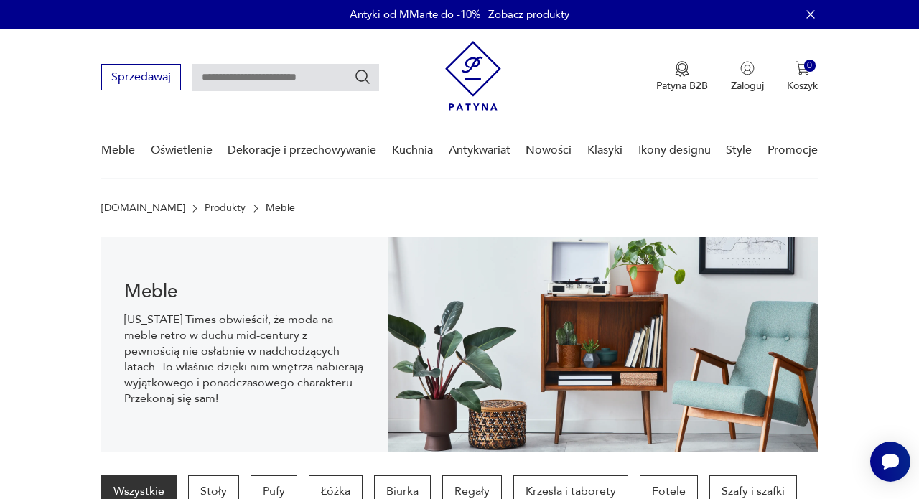
click at [276, 76] on input "text" at bounding box center [285, 77] width 187 height 27
type input "******"
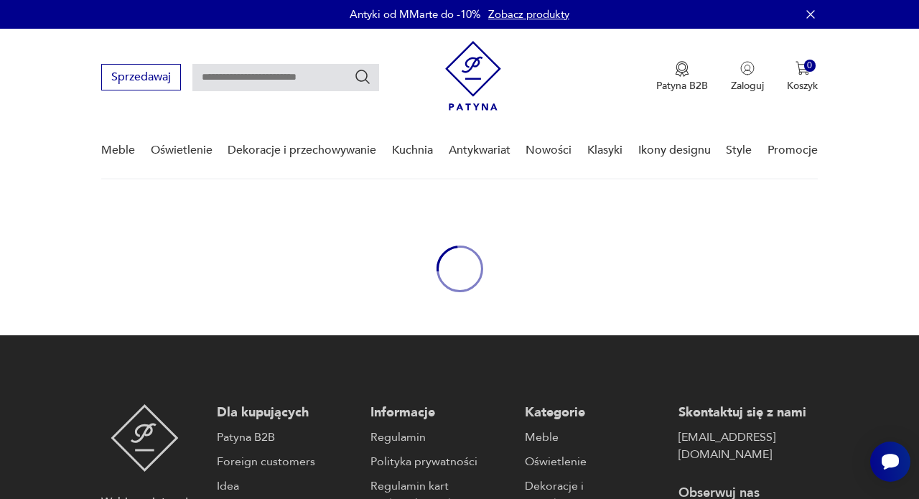
type input "******"
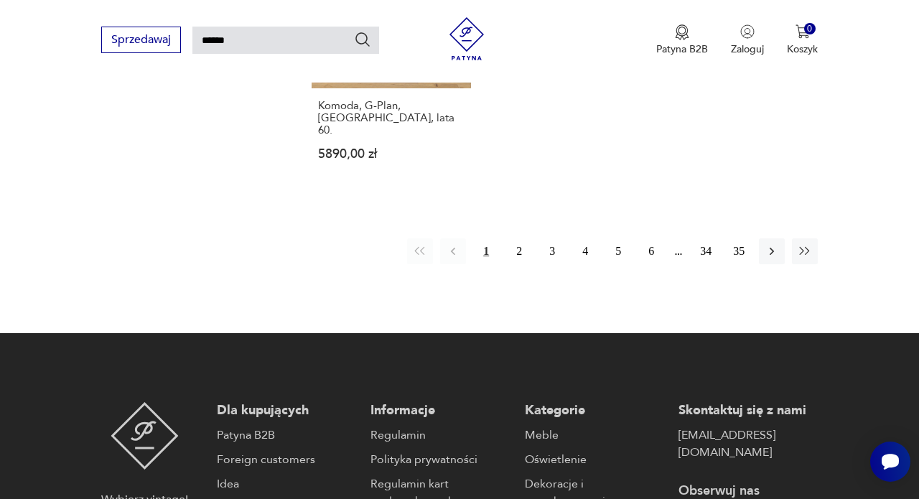
scroll to position [1830, 0]
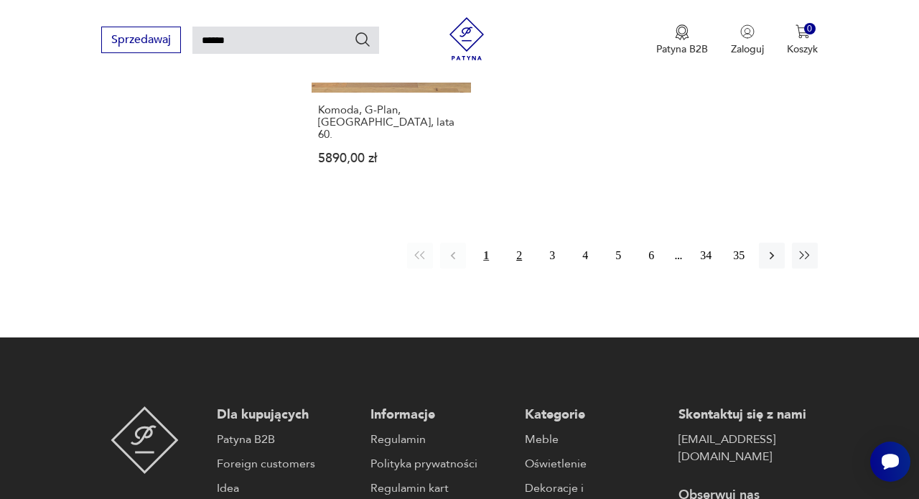
click at [518, 269] on button "2" at bounding box center [519, 256] width 26 height 26
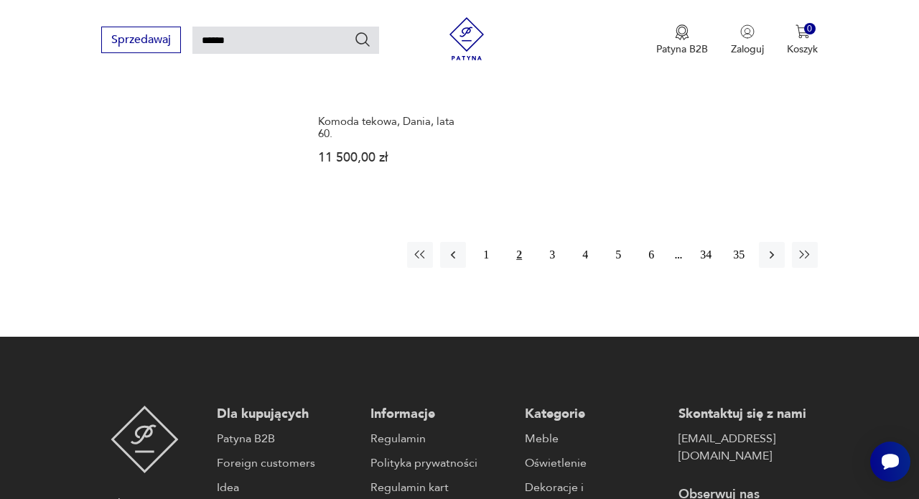
scroll to position [1802, 0]
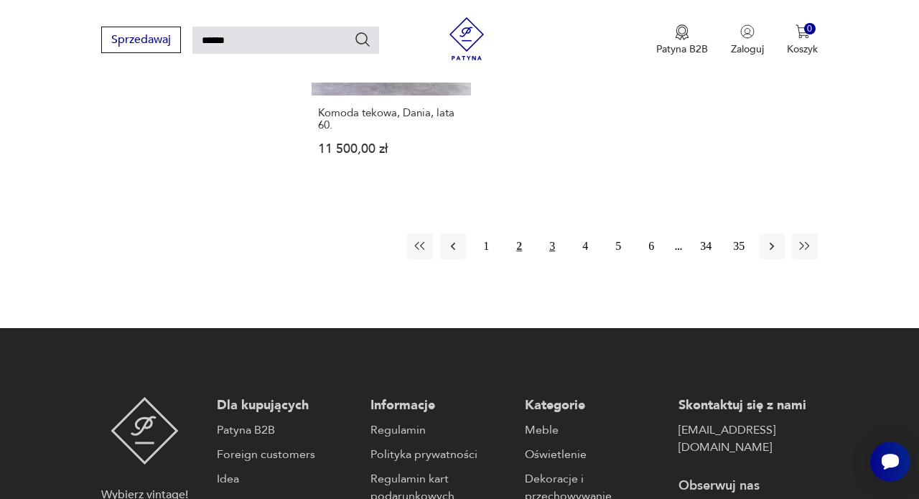
click at [550, 259] on button "3" at bounding box center [552, 246] width 26 height 26
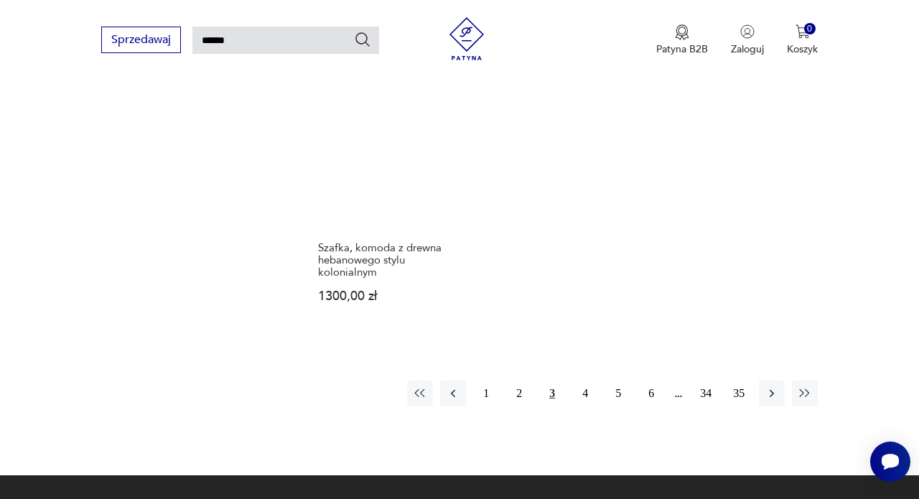
scroll to position [1742, 0]
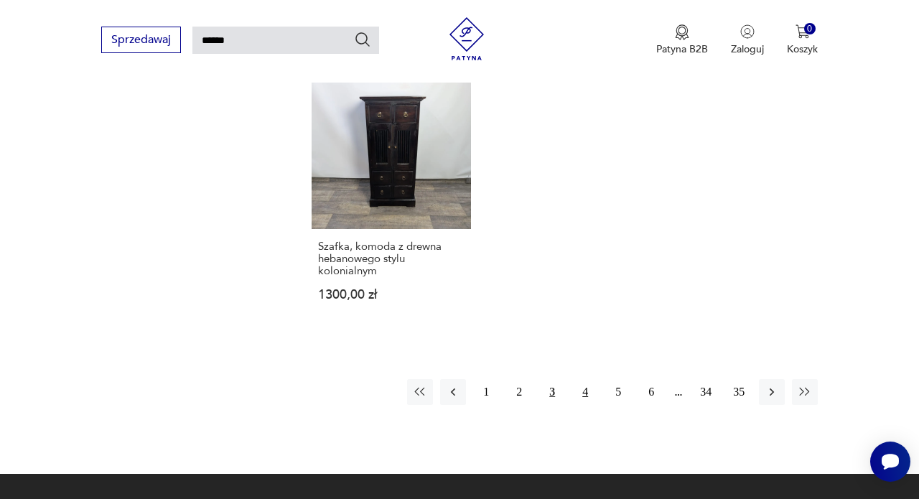
click at [584, 405] on button "4" at bounding box center [585, 392] width 26 height 26
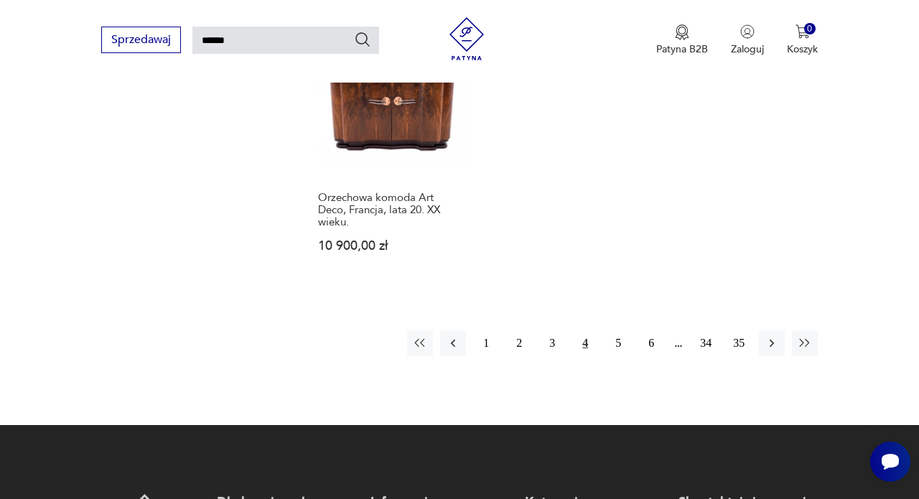
scroll to position [1799, 0]
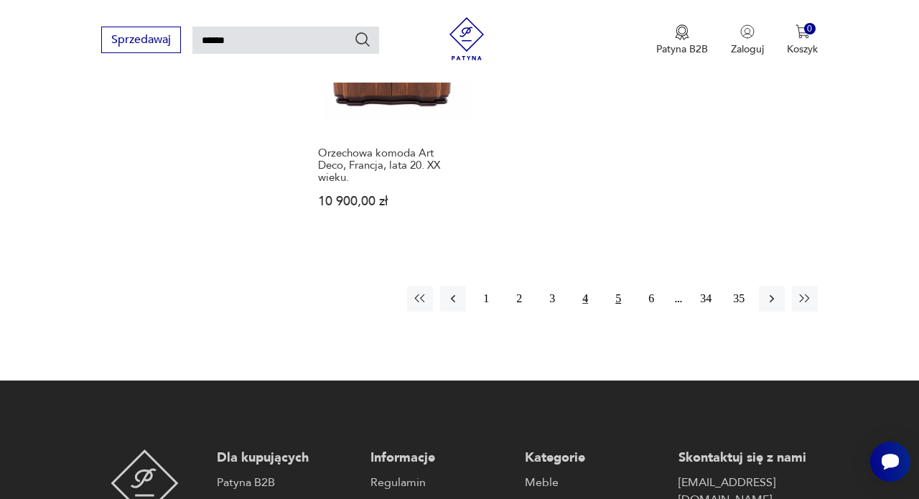
click at [621, 312] on button "5" at bounding box center [618, 299] width 26 height 26
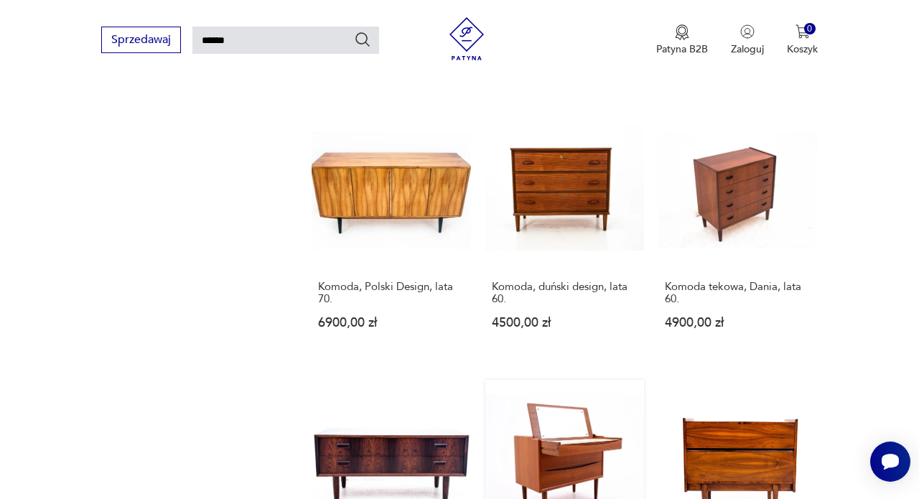
scroll to position [1684, 0]
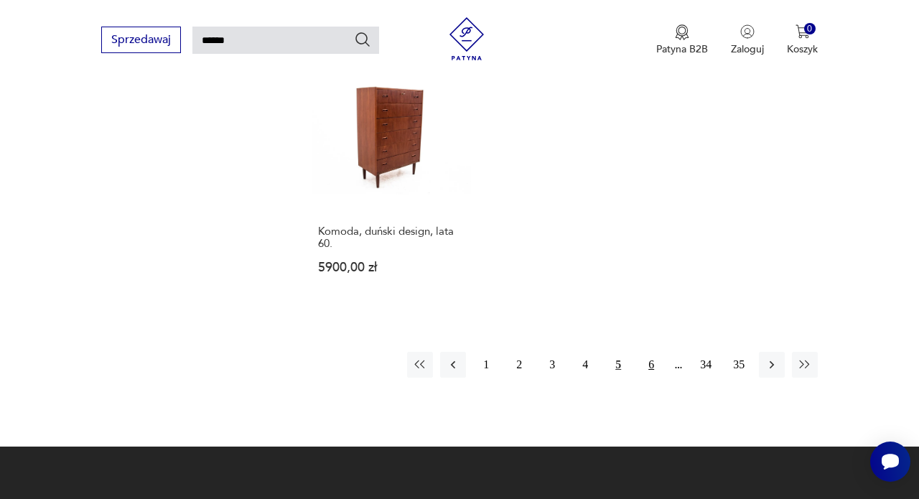
click at [650, 354] on button "6" at bounding box center [651, 365] width 26 height 26
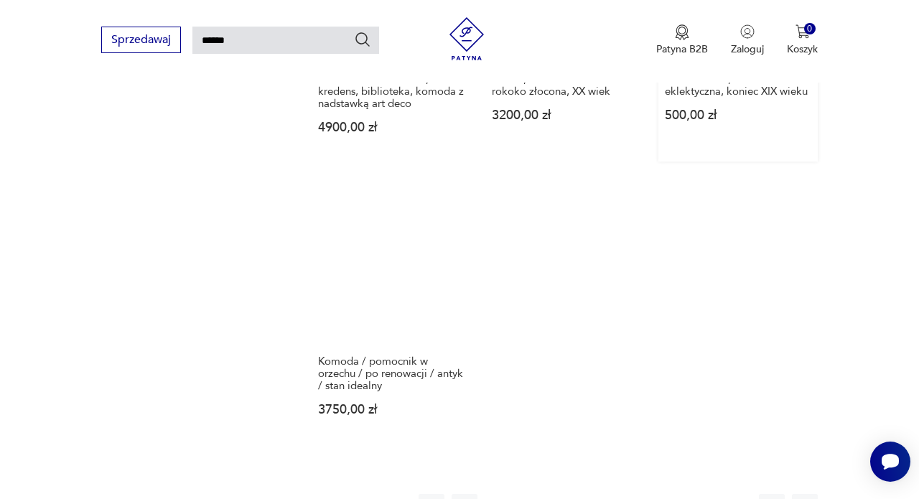
scroll to position [1635, 0]
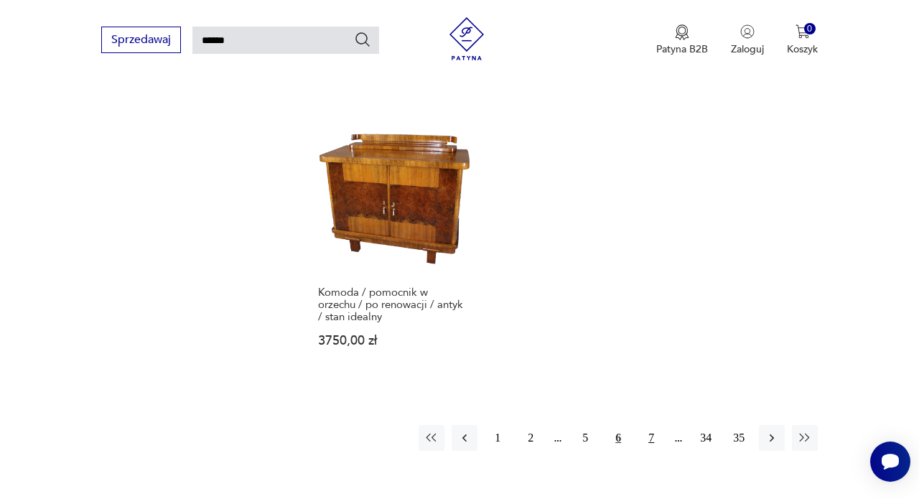
click at [645, 451] on button "7" at bounding box center [651, 438] width 26 height 26
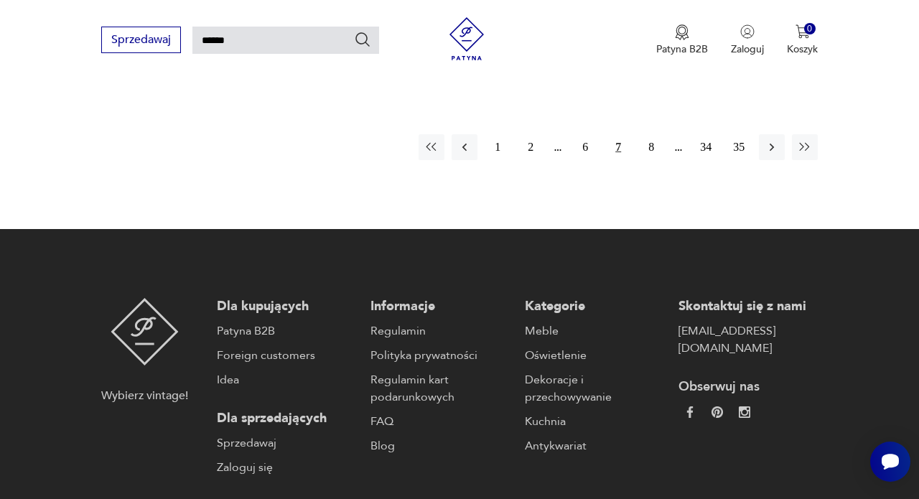
scroll to position [1985, 0]
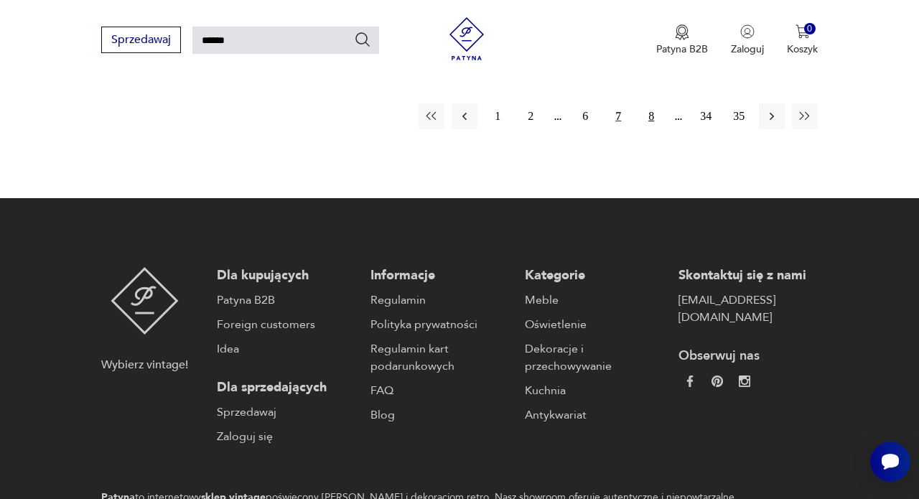
click at [648, 129] on button "8" at bounding box center [651, 116] width 26 height 26
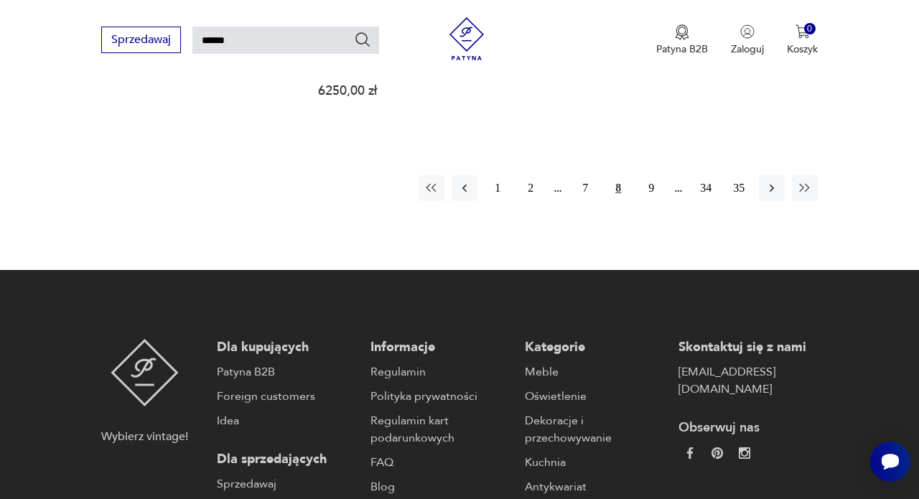
scroll to position [1914, 0]
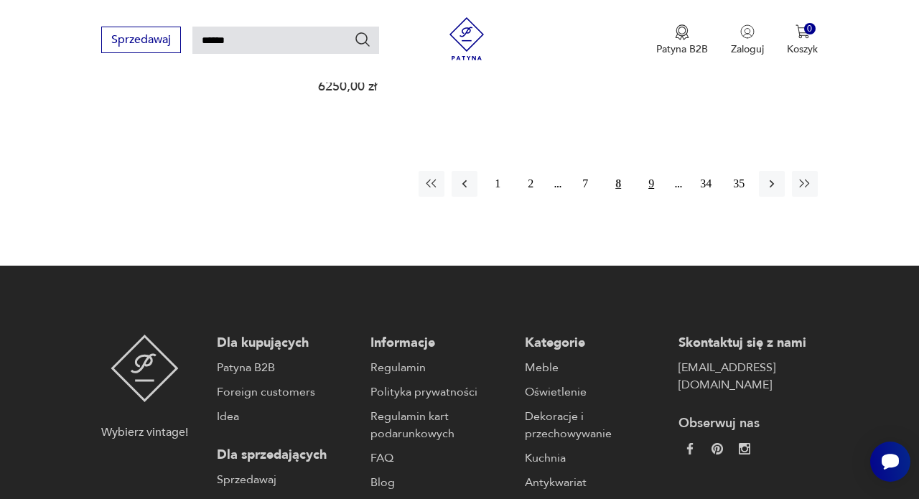
click at [643, 197] on button "9" at bounding box center [651, 184] width 26 height 26
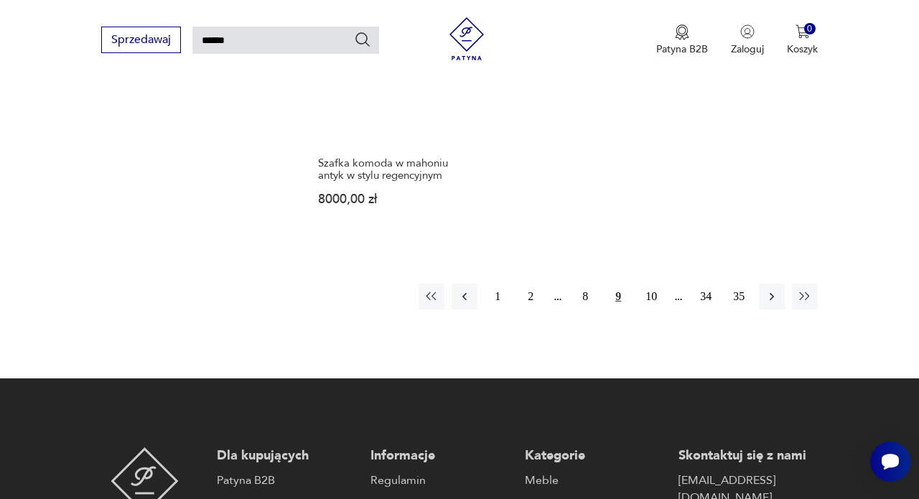
scroll to position [1779, 0]
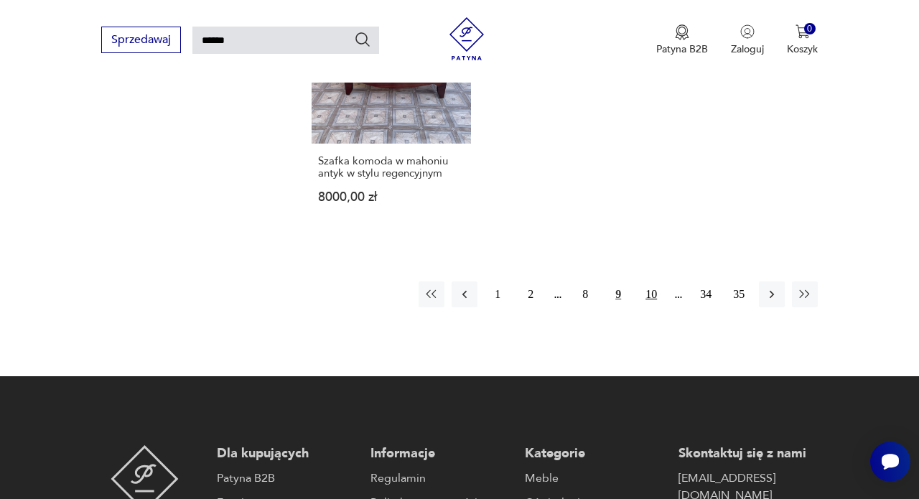
click at [648, 307] on button "10" at bounding box center [651, 294] width 26 height 26
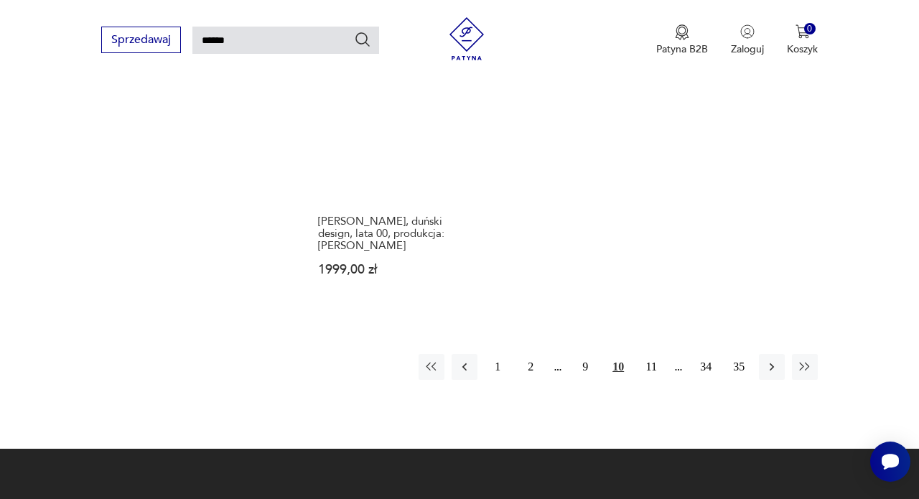
scroll to position [1720, 0]
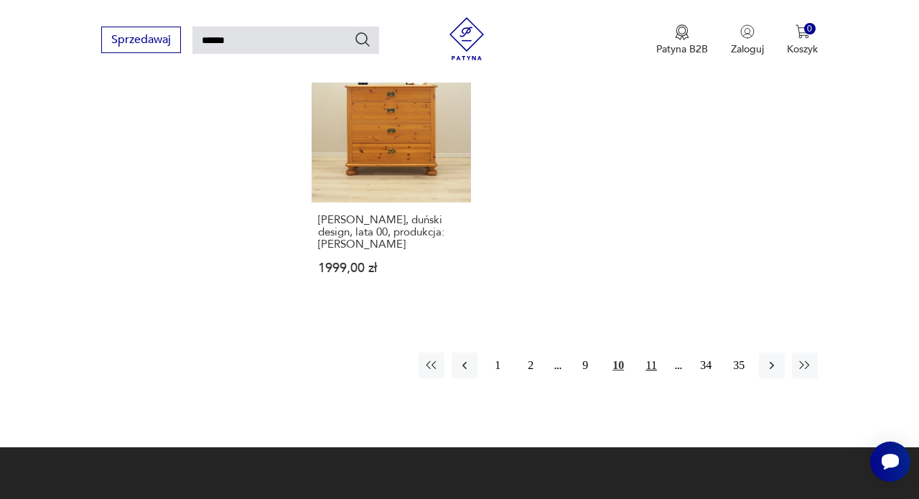
click at [656, 378] on button "11" at bounding box center [651, 366] width 26 height 26
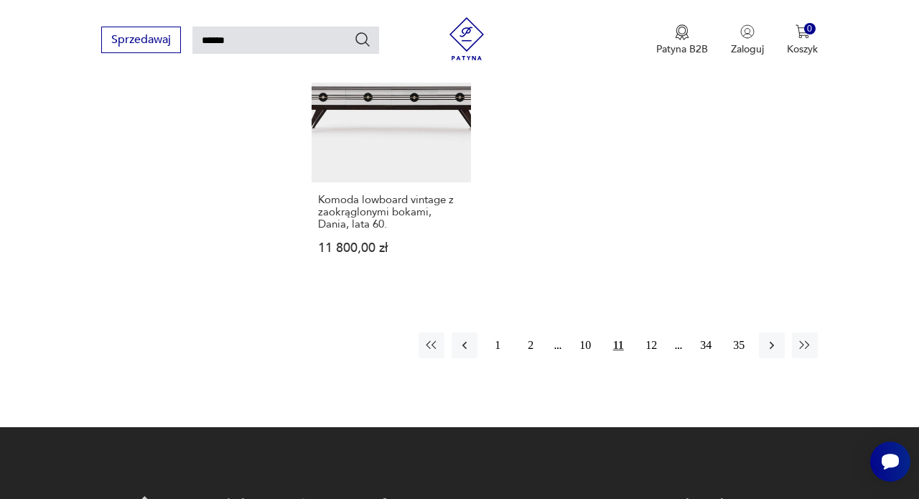
scroll to position [1774, 0]
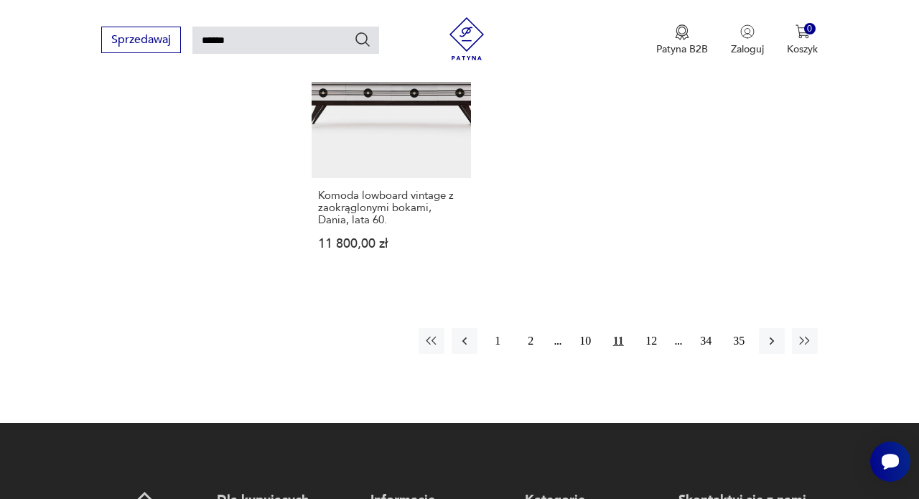
click at [638, 354] on div "1 2 10 11 12 34 35" at bounding box center [618, 341] width 399 height 26
click at [658, 354] on button "12" at bounding box center [651, 341] width 26 height 26
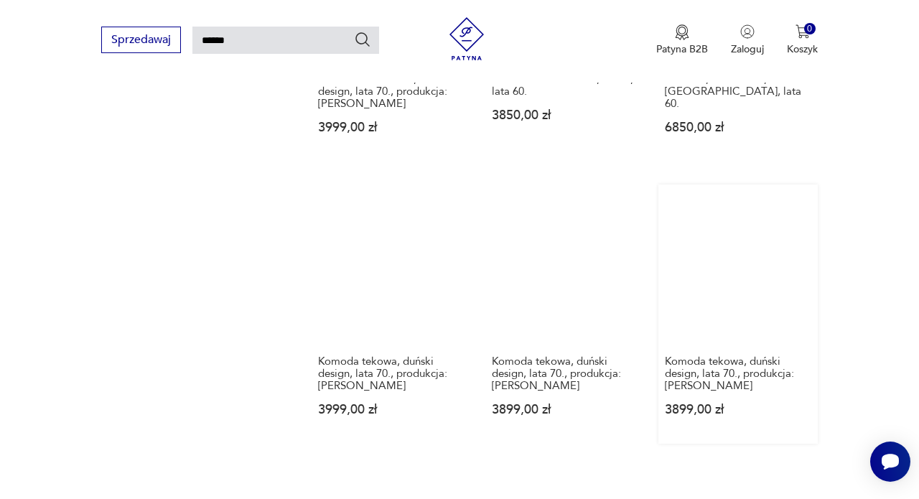
scroll to position [1702, 0]
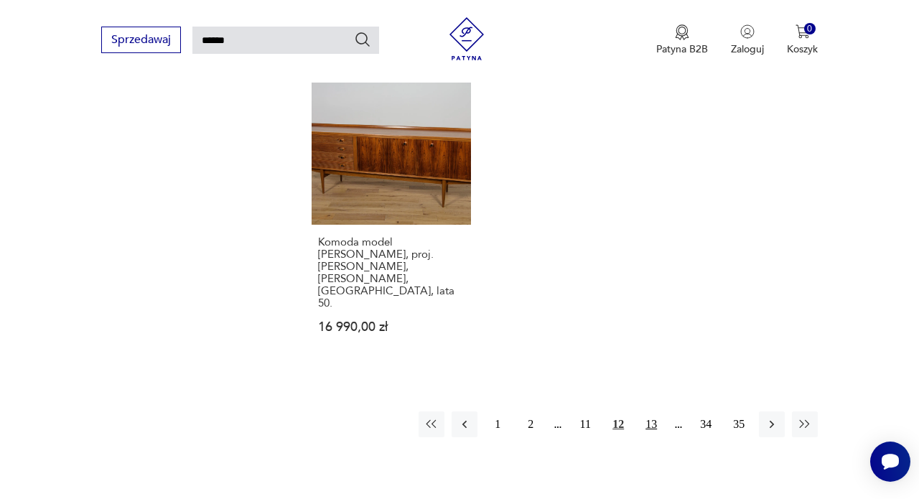
click at [648, 414] on button "13" at bounding box center [651, 424] width 26 height 26
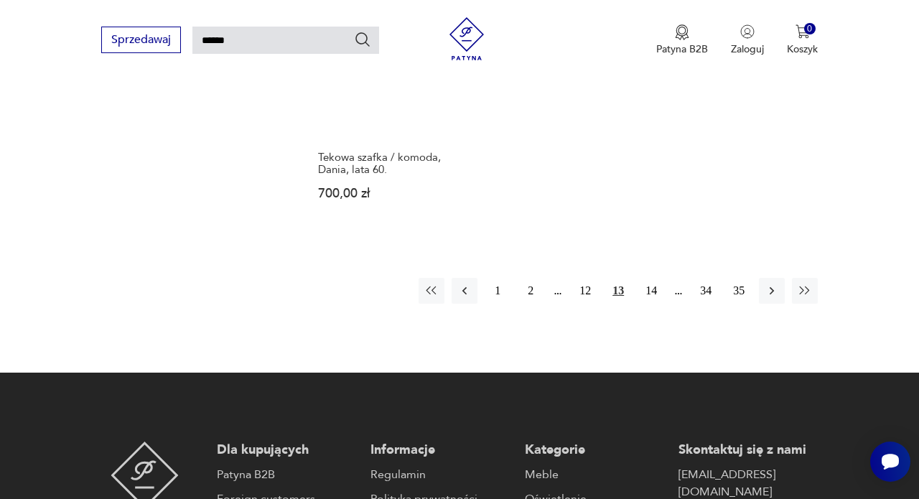
scroll to position [1822, 0]
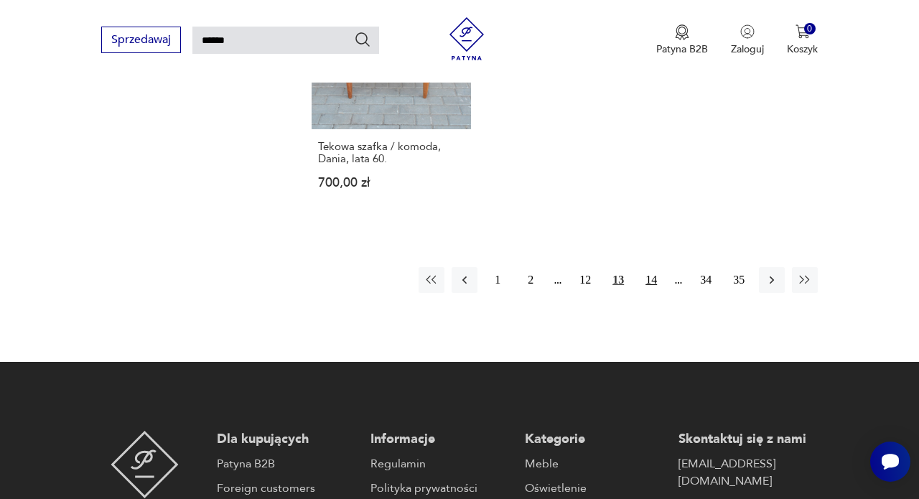
click at [649, 293] on button "14" at bounding box center [651, 280] width 26 height 26
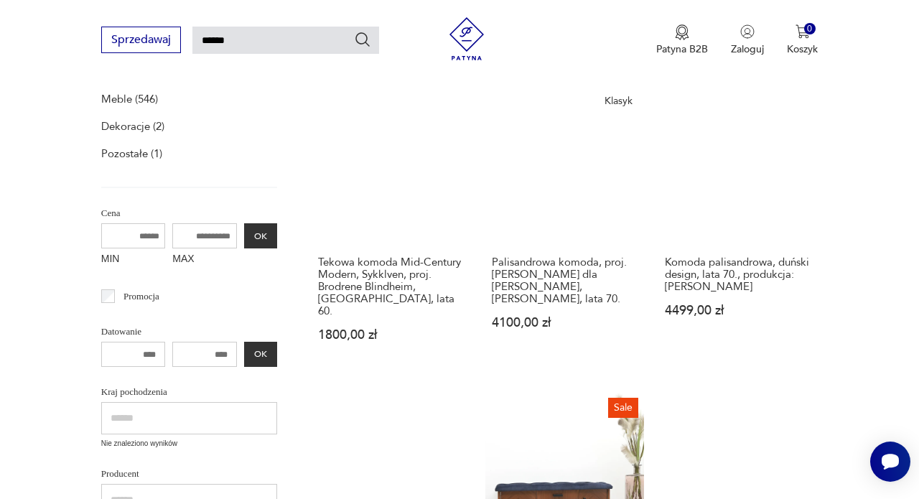
scroll to position [233, 0]
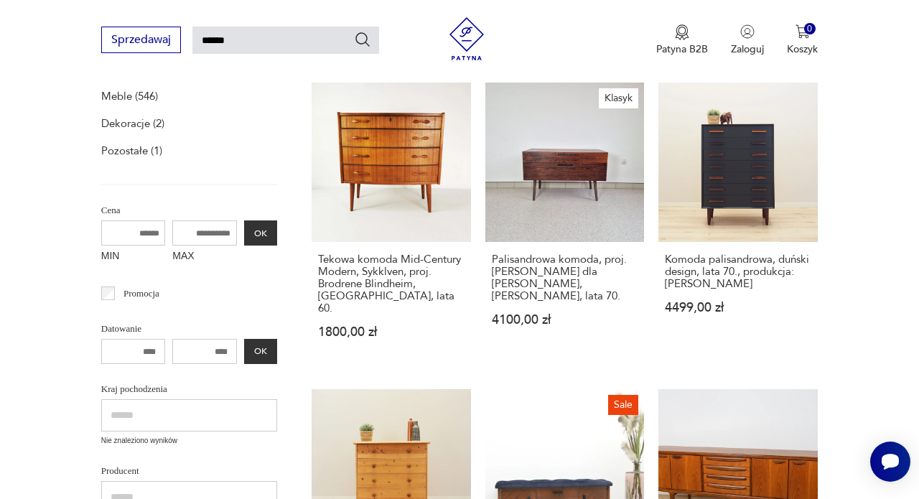
click at [172, 231] on input "MAX" at bounding box center [204, 232] width 65 height 25
type input "****"
click at [244, 244] on button "OK" at bounding box center [260, 232] width 33 height 25
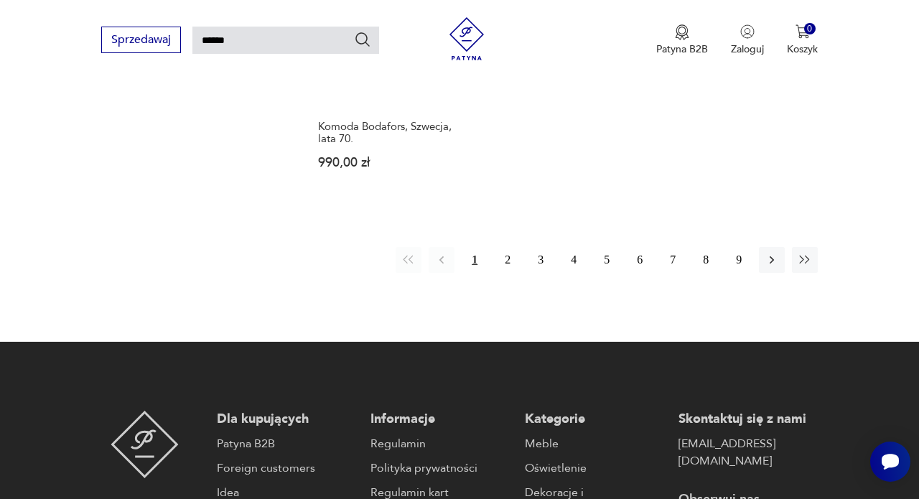
scroll to position [1764, 0]
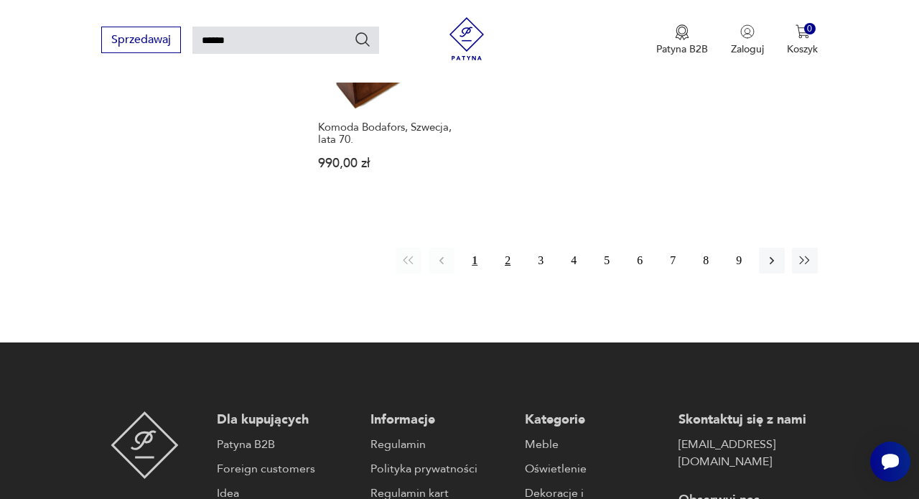
click at [514, 274] on button "2" at bounding box center [508, 261] width 26 height 26
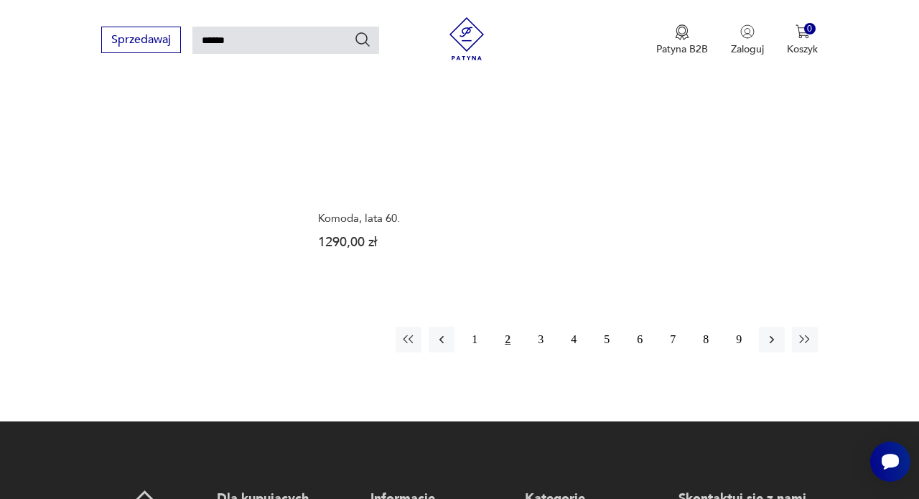
scroll to position [1648, 0]
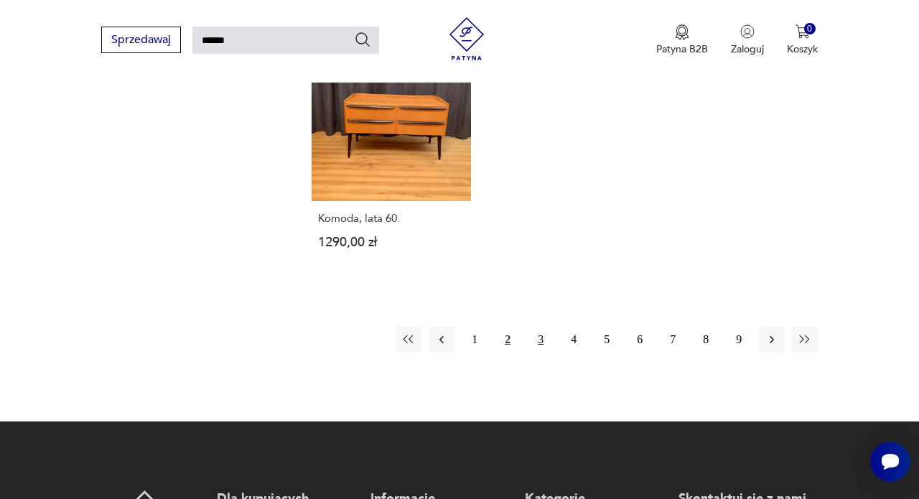
click at [538, 353] on button "3" at bounding box center [541, 340] width 26 height 26
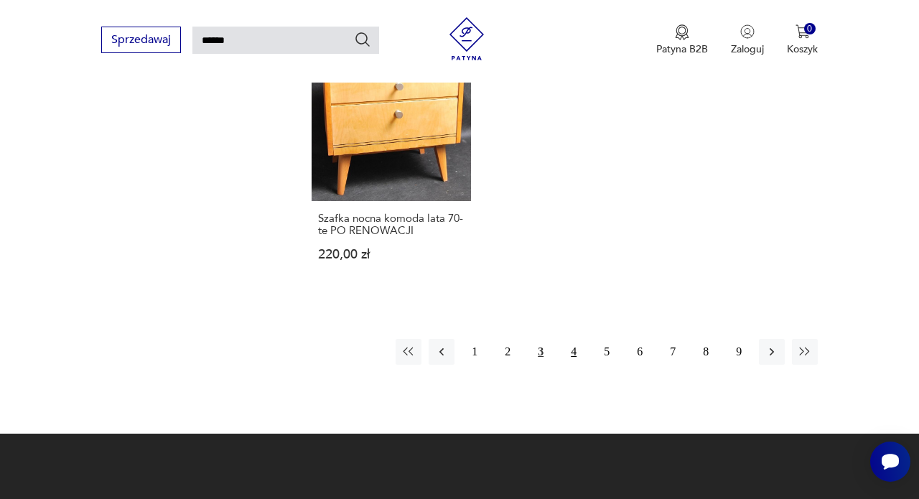
click at [574, 365] on button "4" at bounding box center [574, 352] width 26 height 26
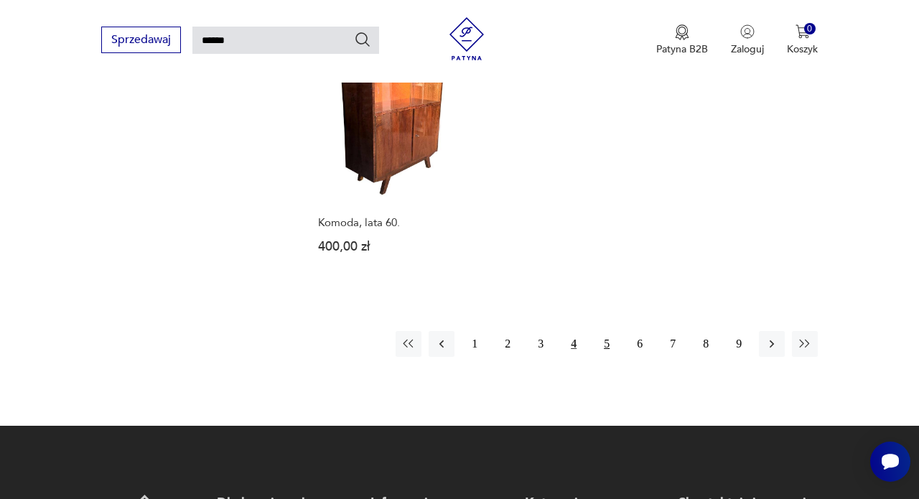
click at [608, 353] on button "5" at bounding box center [607, 344] width 26 height 26
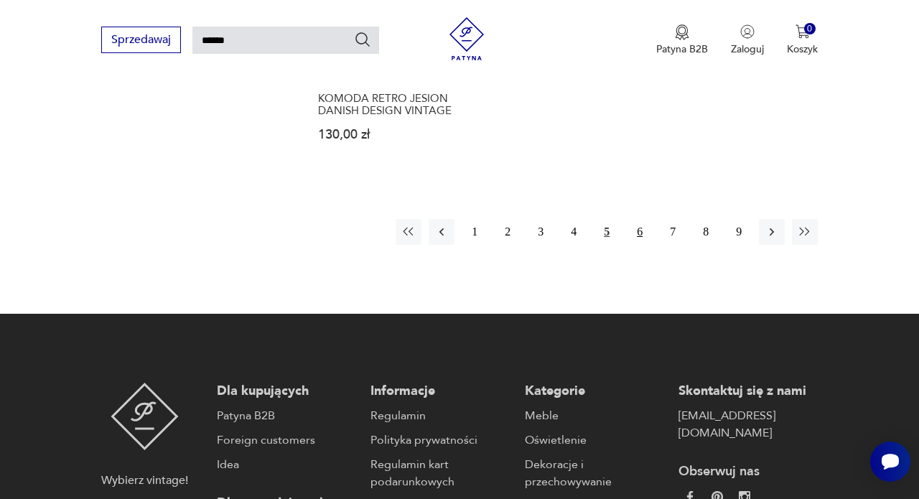
click at [634, 245] on button "6" at bounding box center [640, 232] width 26 height 26
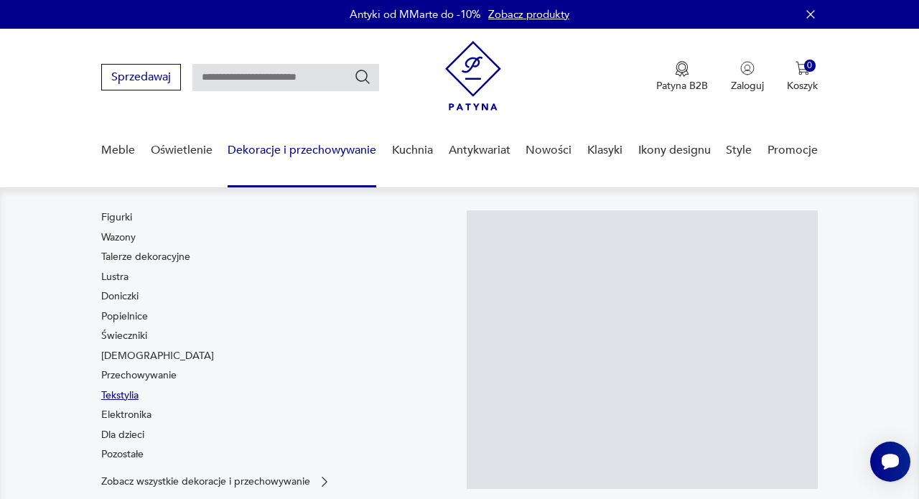
click at [132, 402] on link "Tekstylia" at bounding box center [119, 395] width 37 height 14
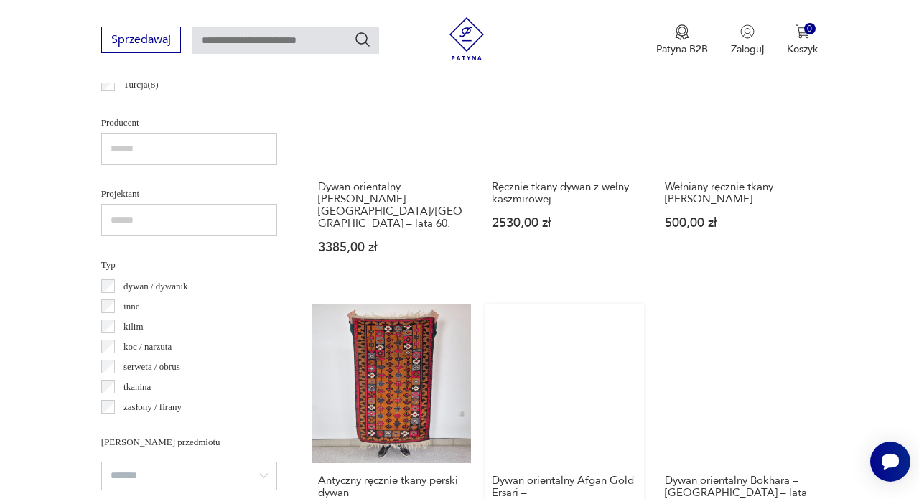
scroll to position [931, 0]
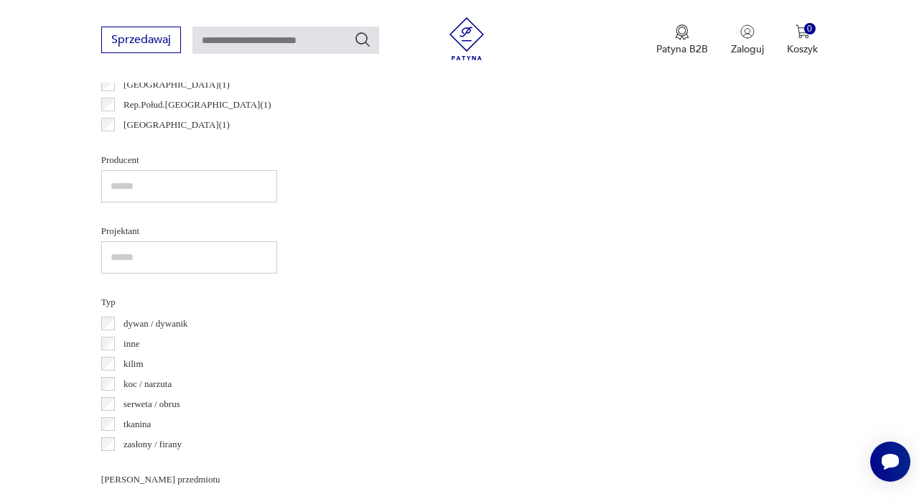
scroll to position [893, 0]
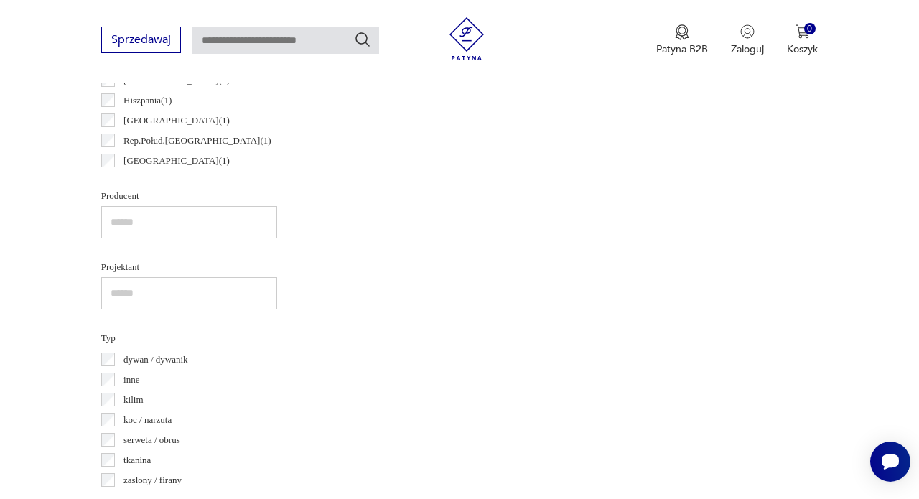
scroll to position [1175, 0]
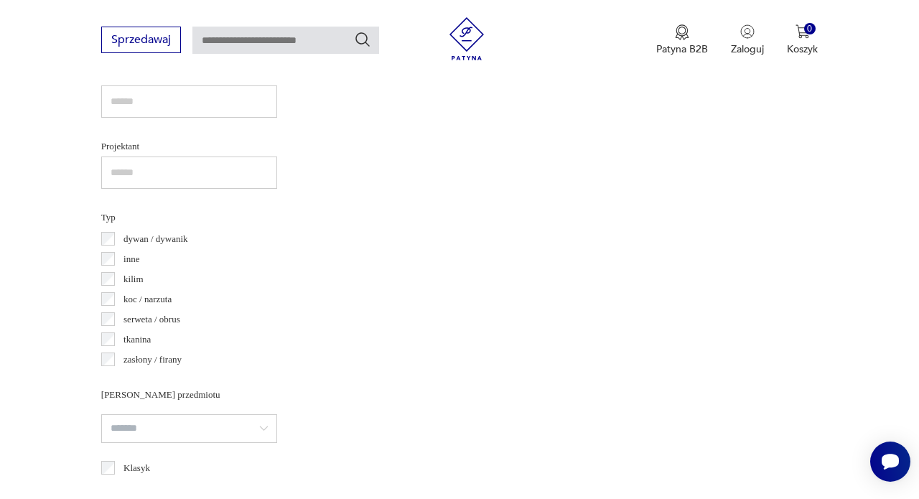
scroll to position [979, 0]
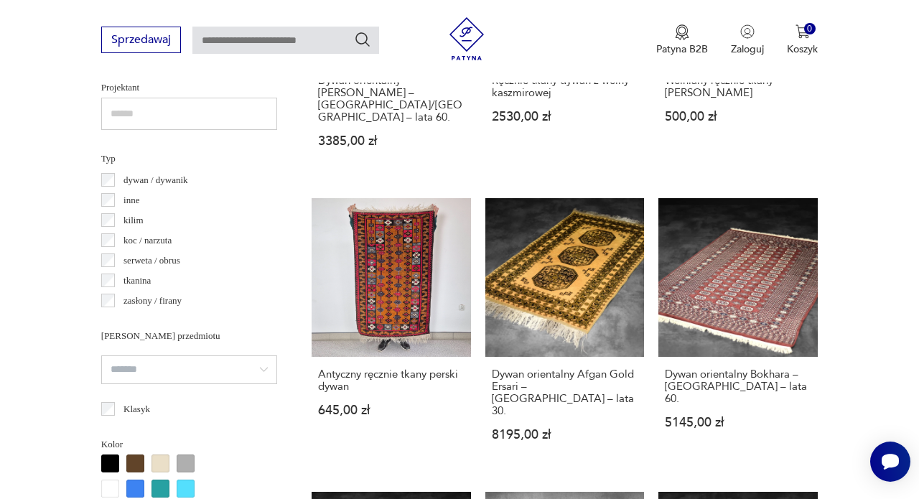
scroll to position [1035, 0]
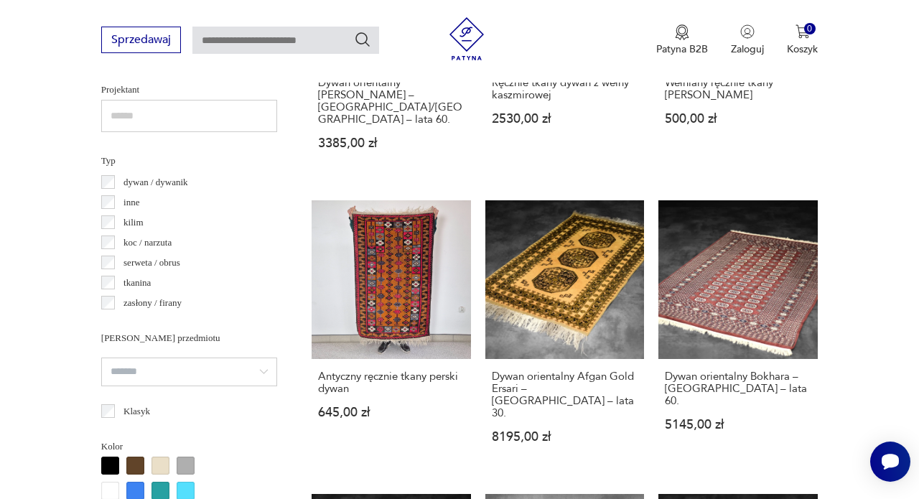
click at [102, 274] on div "tkanina" at bounding box center [189, 283] width 176 height 20
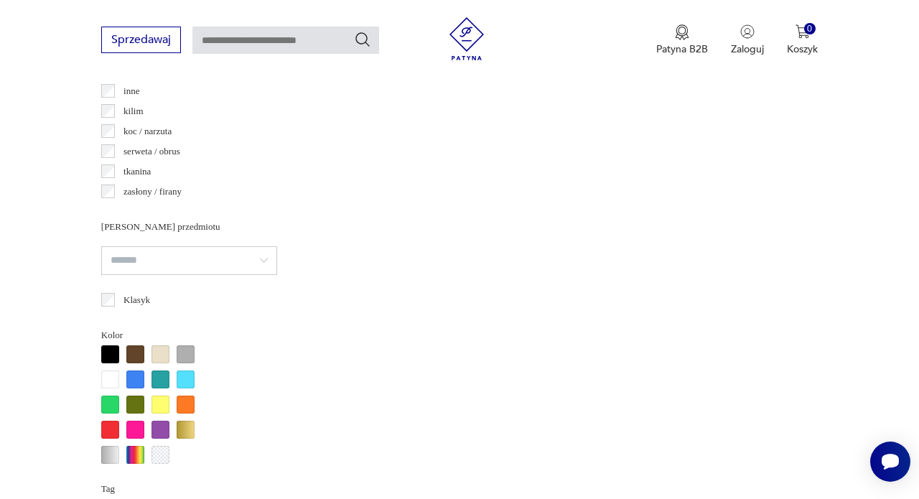
scroll to position [1218, 0]
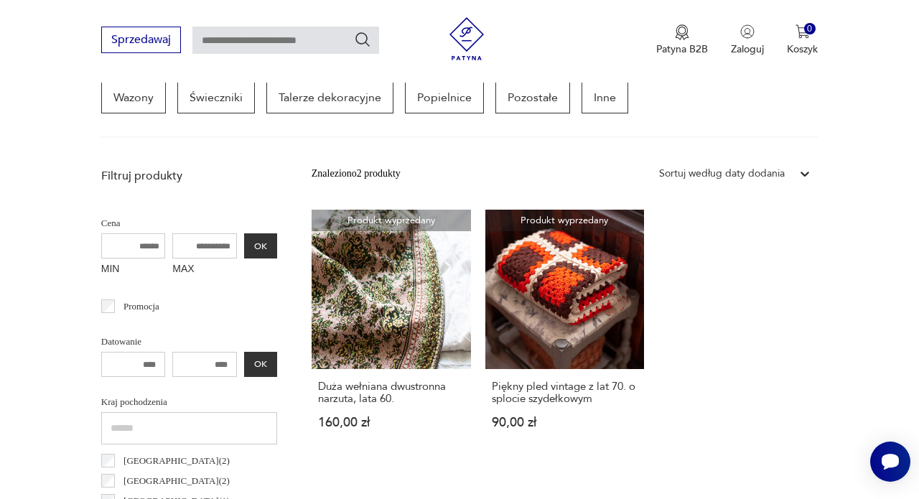
scroll to position [382, 0]
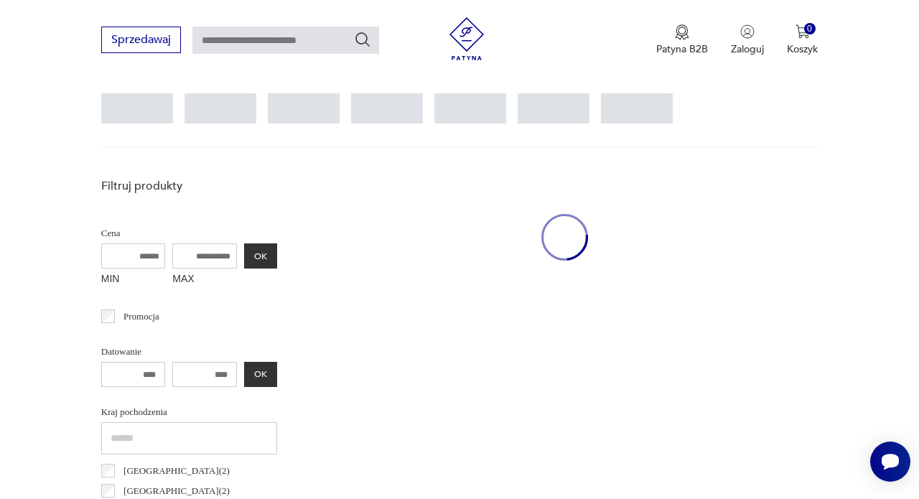
scroll to position [1085, 0]
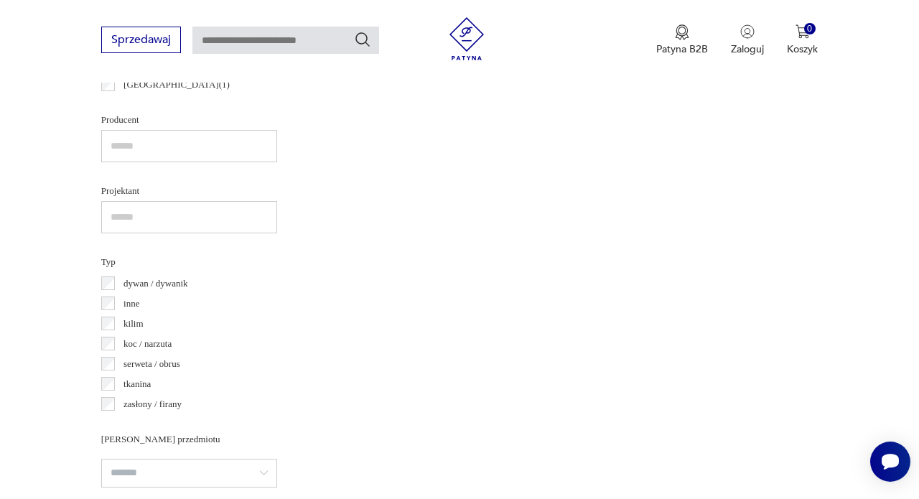
scroll to position [936, 1]
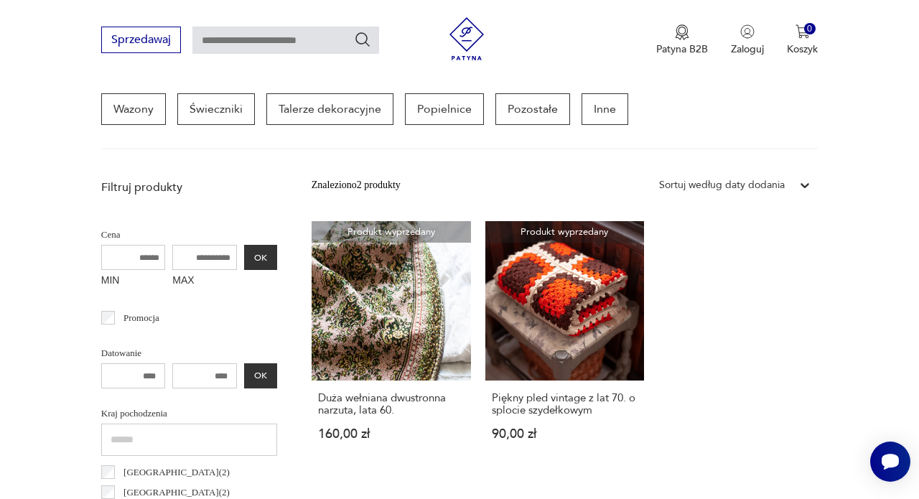
scroll to position [382, 0]
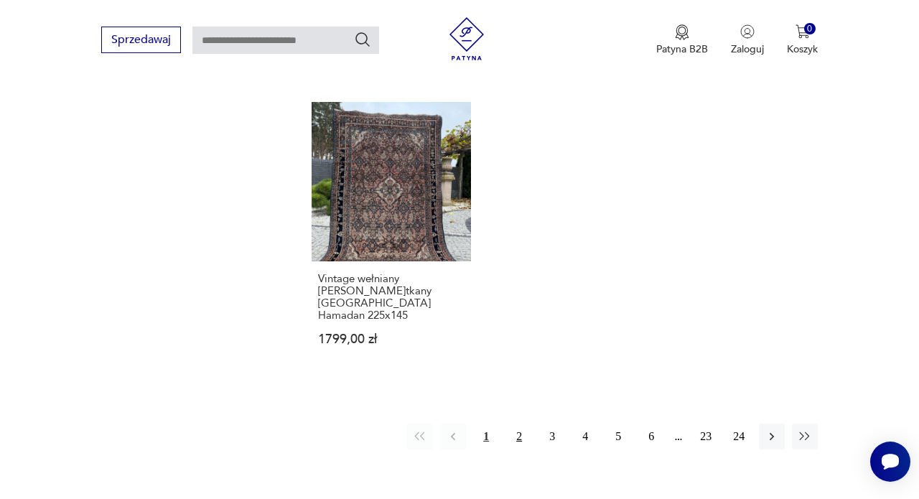
click at [515, 424] on button "2" at bounding box center [519, 437] width 26 height 26
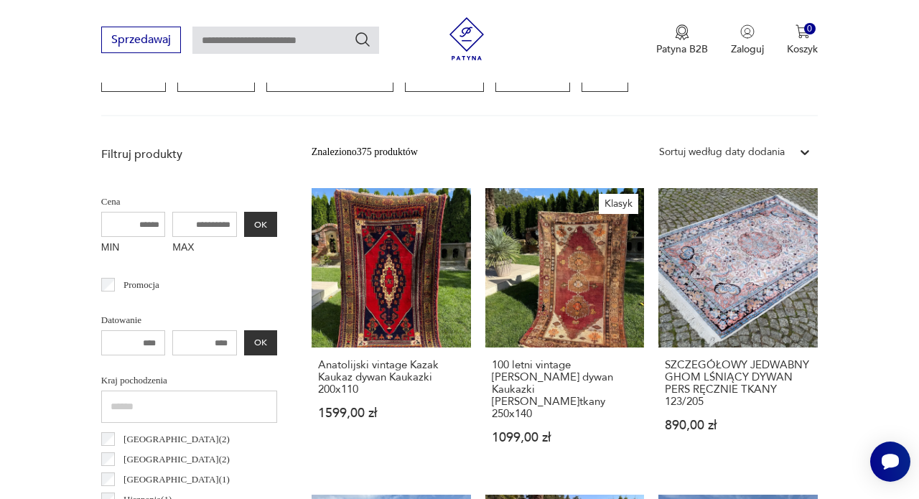
click at [172, 220] on input "MAX" at bounding box center [204, 224] width 65 height 25
type input "****"
click at [244, 225] on button "OK" at bounding box center [260, 224] width 33 height 25
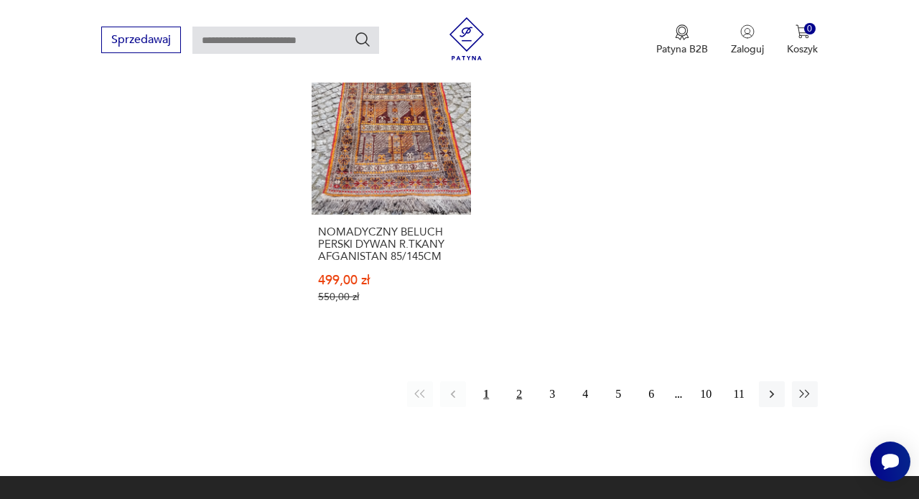
click at [516, 407] on button "2" at bounding box center [519, 394] width 26 height 26
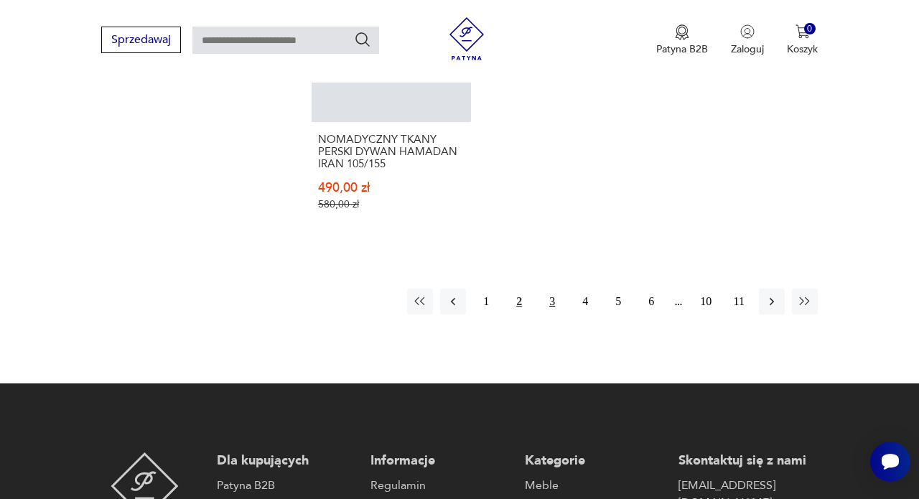
click at [553, 315] on button "3" at bounding box center [552, 302] width 26 height 26
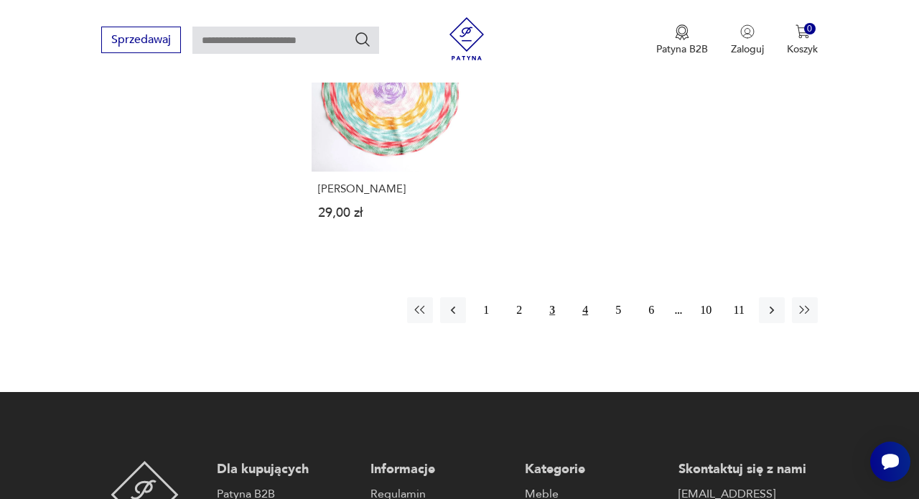
click at [580, 323] on button "4" at bounding box center [585, 310] width 26 height 26
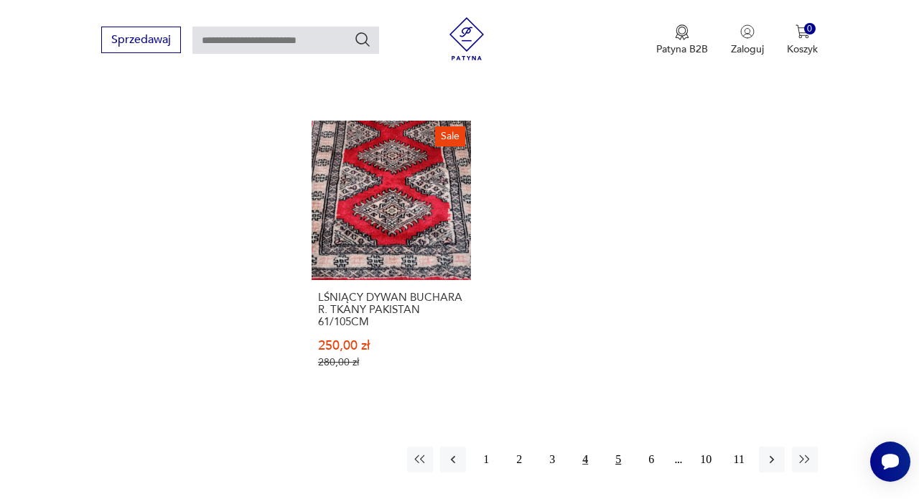
click at [617, 472] on button "5" at bounding box center [618, 460] width 26 height 26
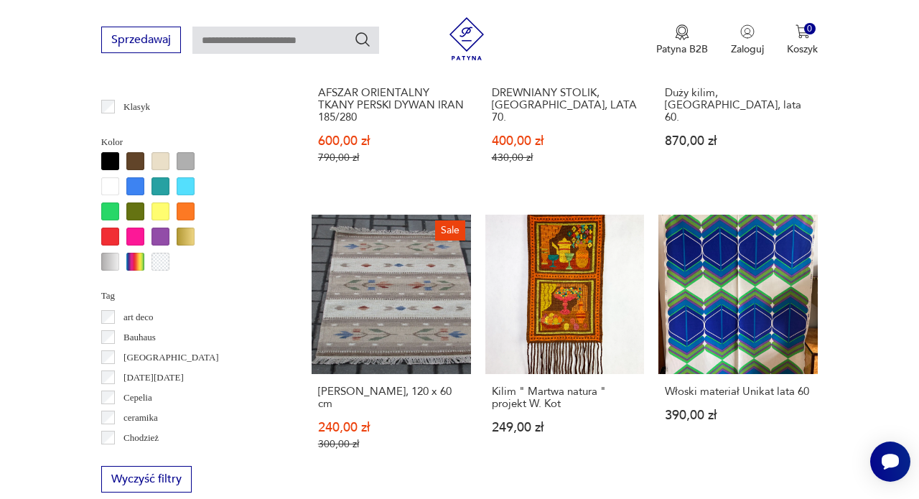
scroll to position [1973, 0]
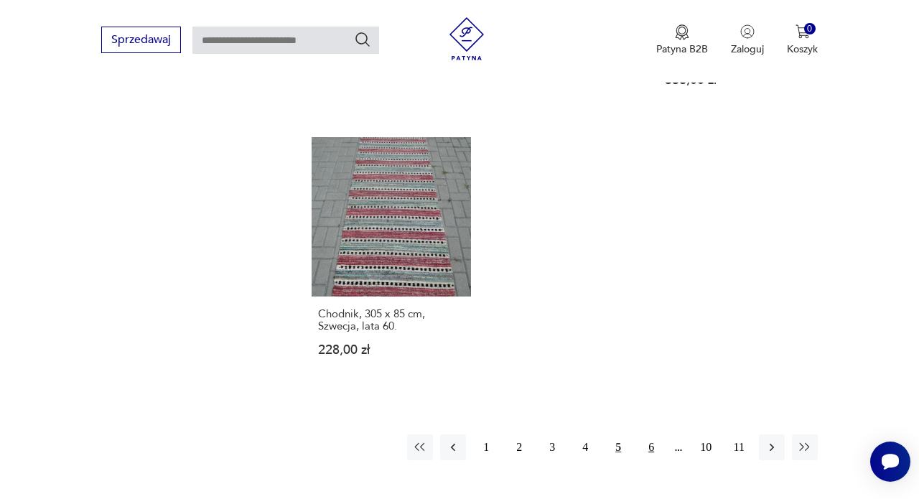
click at [643, 460] on button "6" at bounding box center [651, 447] width 26 height 26
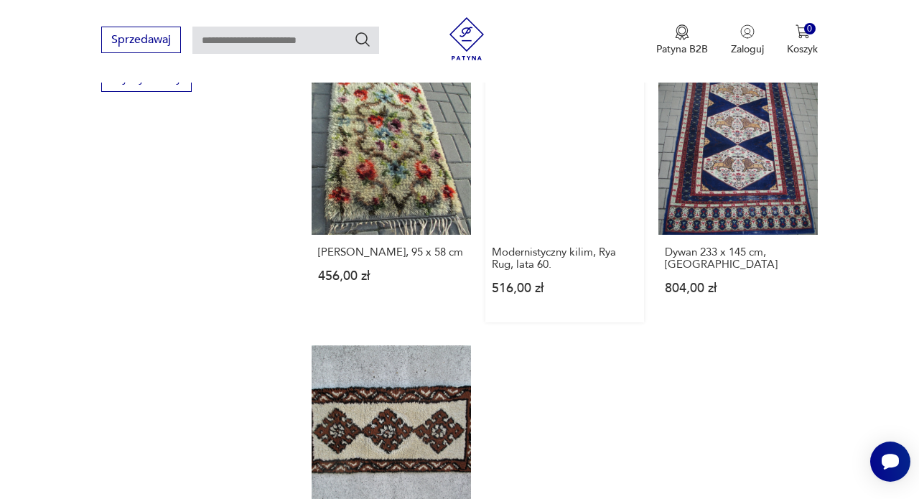
scroll to position [1742, 1]
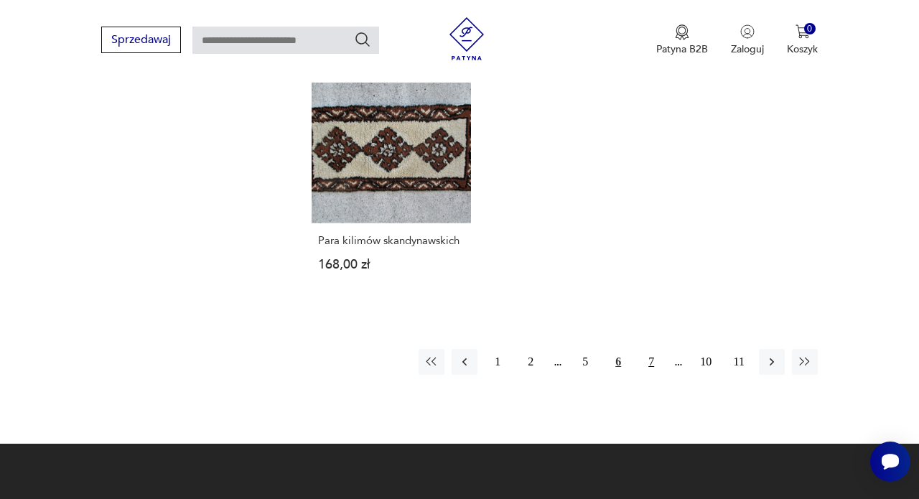
click at [653, 375] on button "7" at bounding box center [651, 362] width 26 height 26
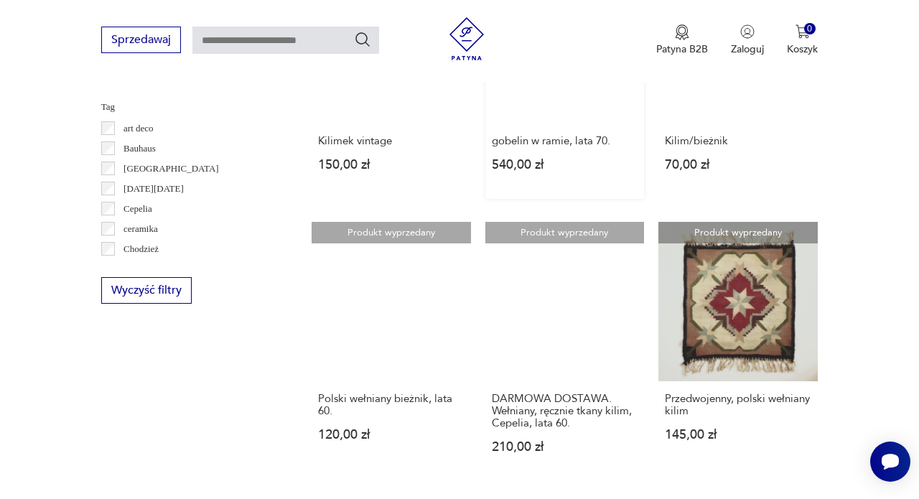
scroll to position [1625, 0]
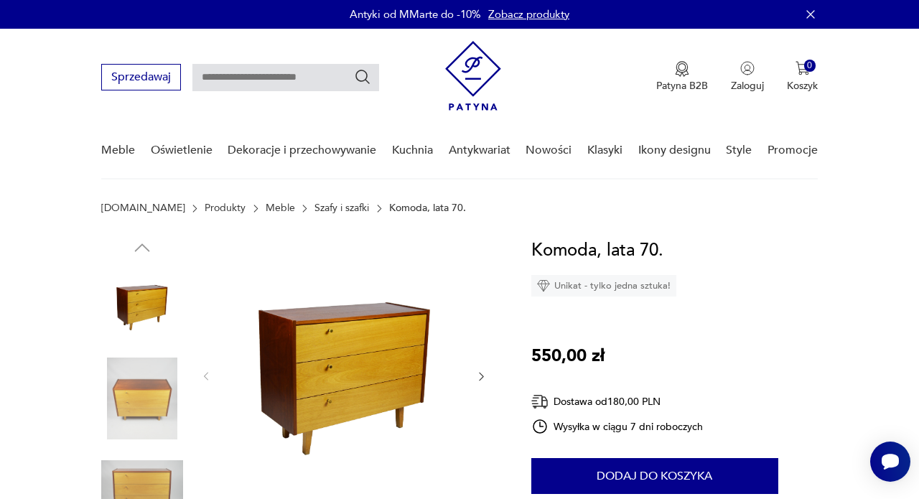
click at [480, 374] on icon "button" at bounding box center [482, 377] width 4 height 8
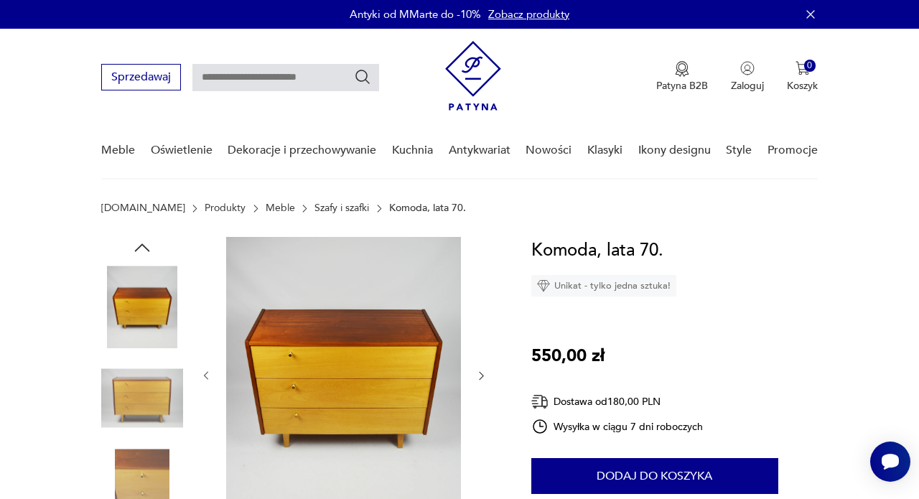
click at [480, 375] on icon "button" at bounding box center [480, 375] width 11 height 11
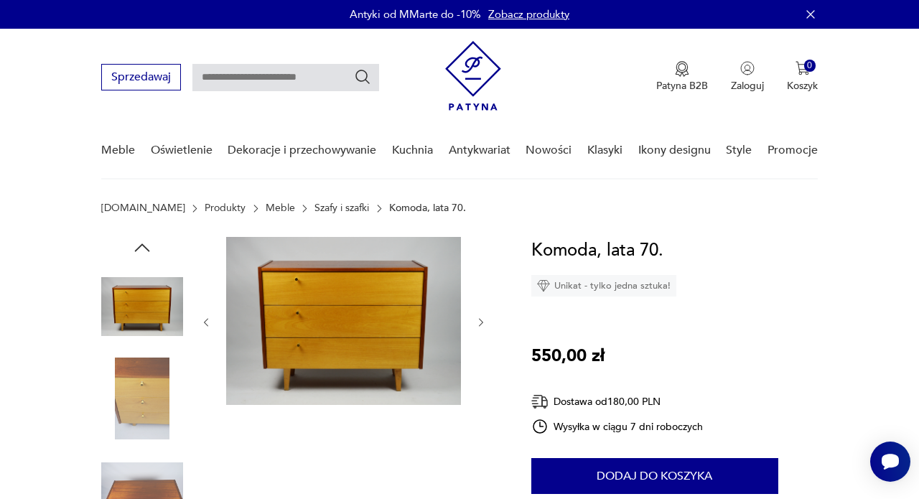
click at [480, 375] on div at bounding box center [343, 322] width 287 height 171
click at [483, 324] on icon "button" at bounding box center [480, 322] width 11 height 11
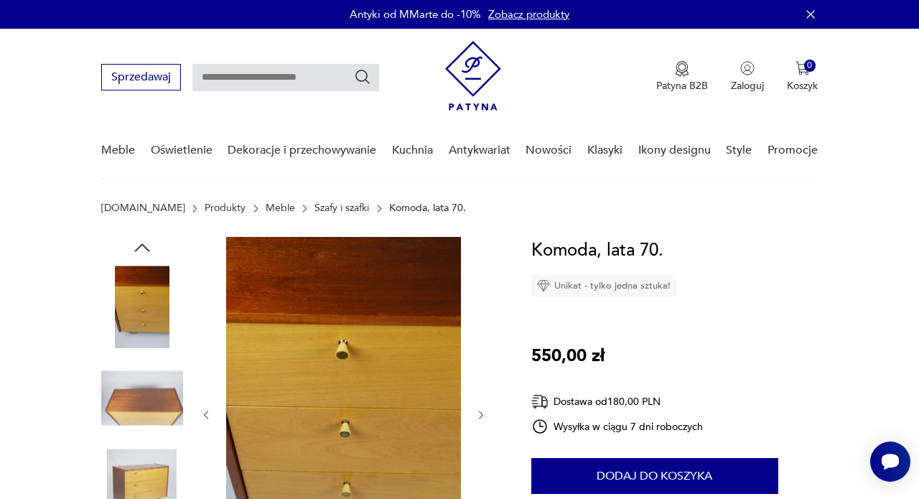
click at [479, 416] on icon "button" at bounding box center [480, 414] width 11 height 11
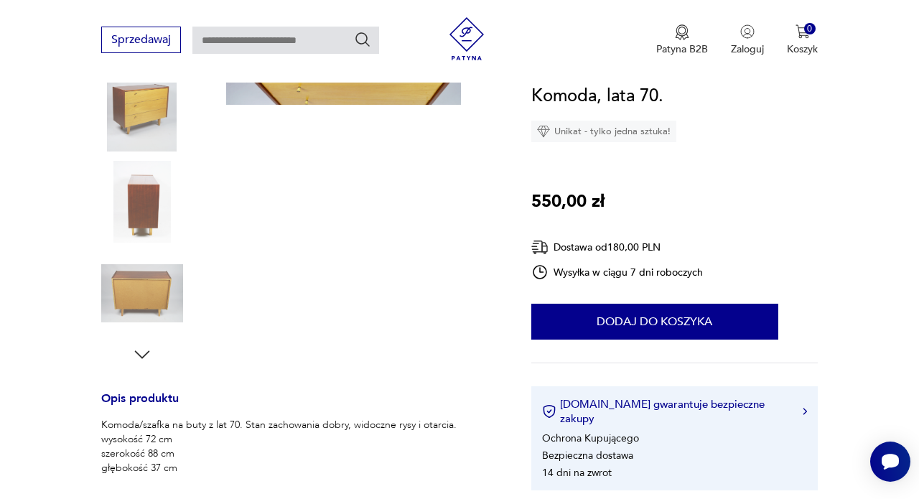
scroll to position [724, 0]
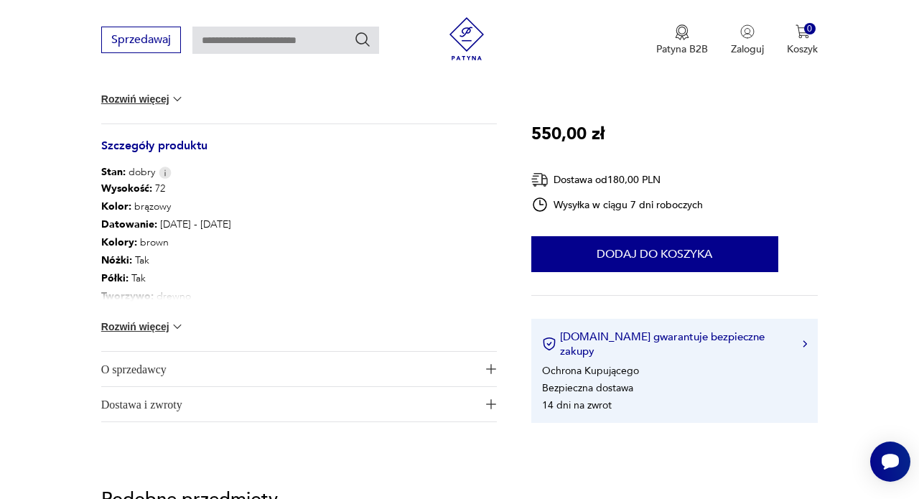
click at [156, 320] on button "Rozwiń więcej" at bounding box center [142, 327] width 83 height 14
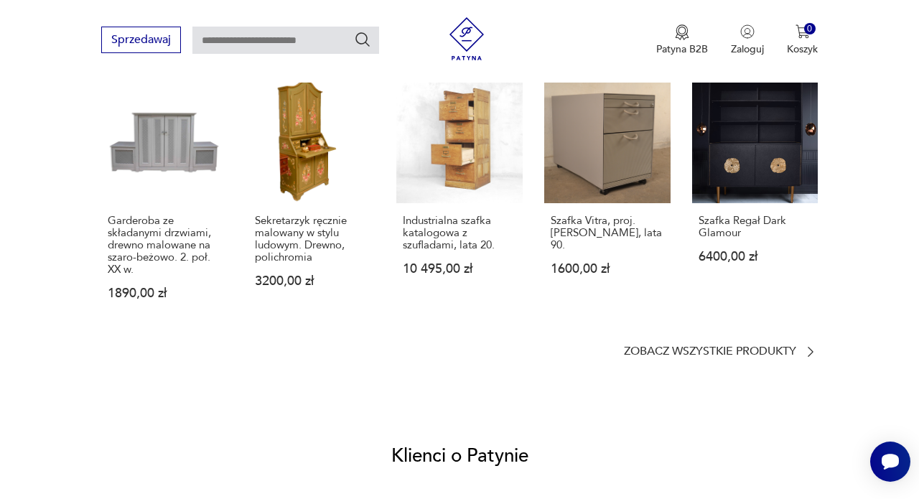
scroll to position [1239, 0]
